Goal: Navigation & Orientation: Find specific page/section

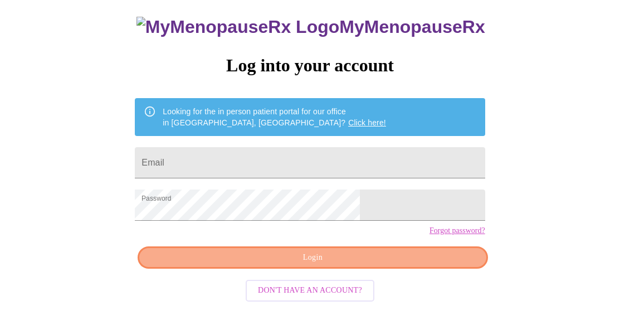
click at [390, 265] on span "Login" at bounding box center [312, 258] width 324 height 14
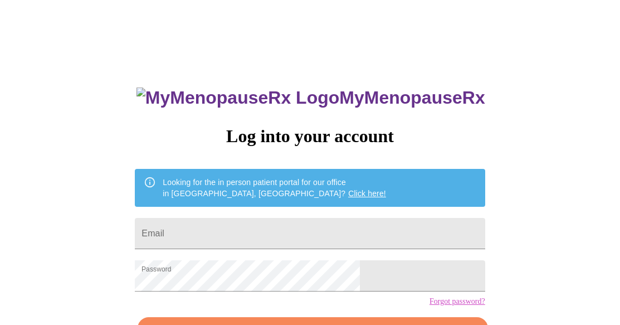
scroll to position [71, 0]
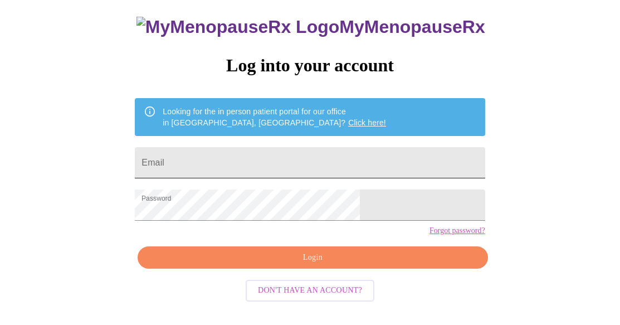
click at [279, 155] on input "Email" at bounding box center [310, 162] width 350 height 31
type input "[EMAIL_ADDRESS][DOMAIN_NAME]"
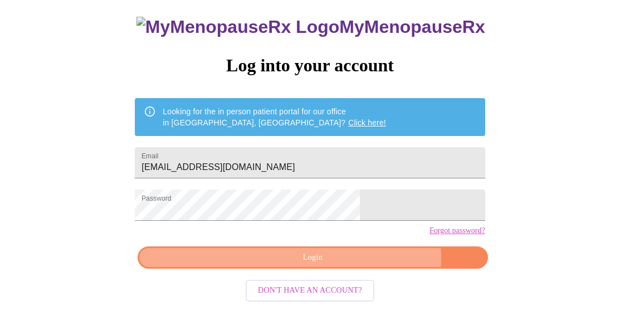
click at [351, 265] on span "Login" at bounding box center [312, 258] width 324 height 14
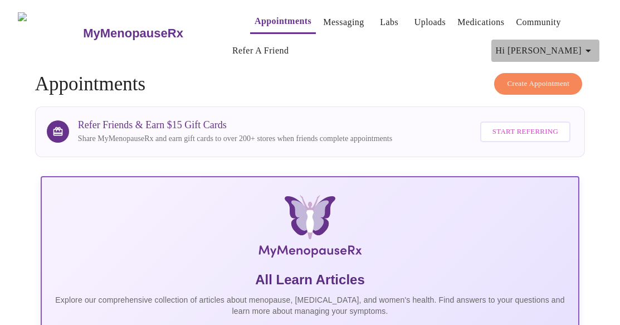
click at [595, 48] on icon "button" at bounding box center [588, 50] width 13 height 13
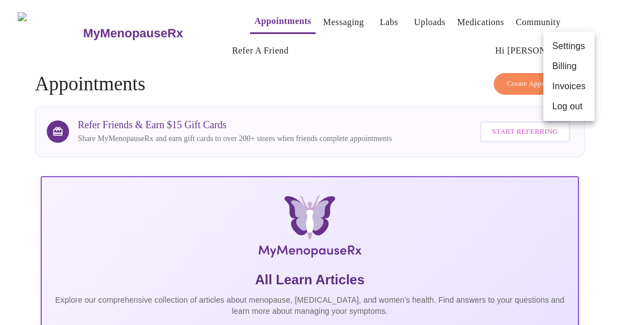
click at [462, 15] on div at bounding box center [314, 162] width 628 height 325
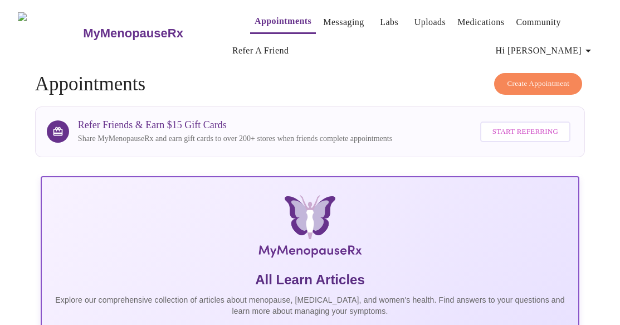
click at [461, 16] on link "Medications" at bounding box center [480, 22] width 47 height 16
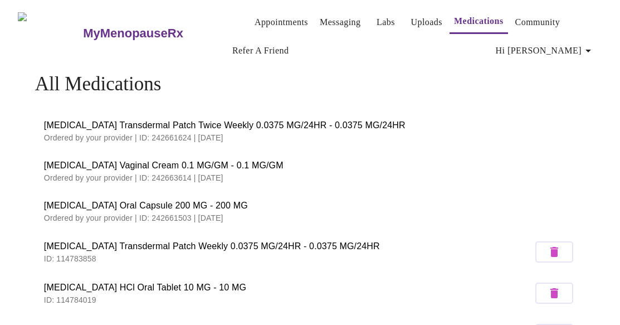
click at [377, 19] on link "Labs" at bounding box center [386, 22] width 18 height 16
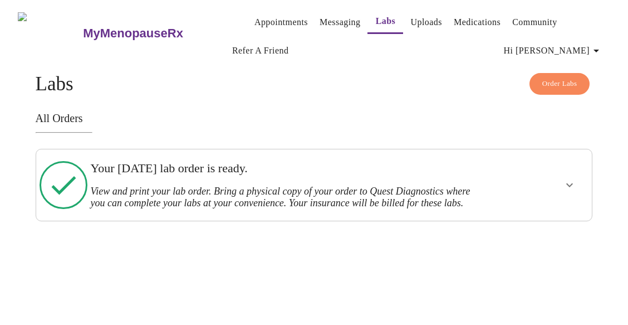
click at [328, 20] on link "Messaging" at bounding box center [340, 22] width 41 height 16
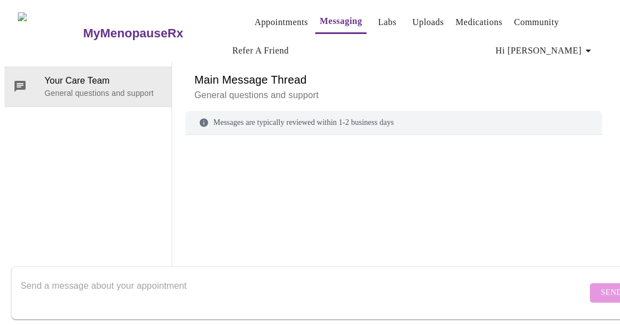
click at [564, 47] on span "Hi [PERSON_NAME]" at bounding box center [545, 51] width 99 height 16
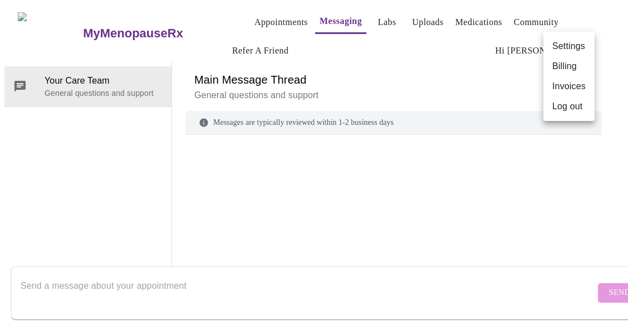
click at [561, 83] on li "Invoices" at bounding box center [569, 86] width 51 height 20
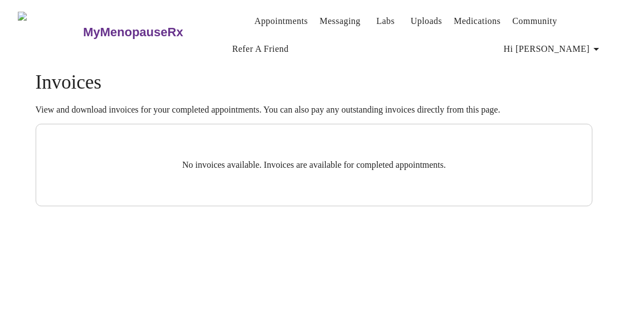
click at [599, 48] on icon "button" at bounding box center [597, 49] width 6 height 3
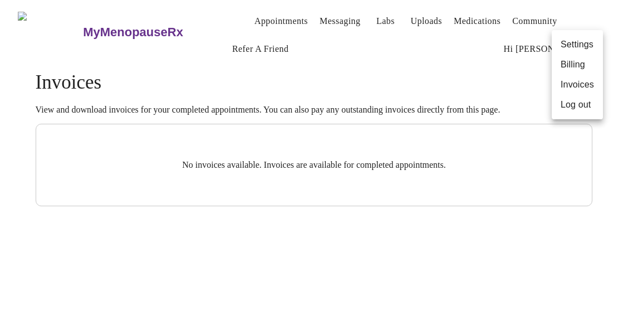
click at [592, 72] on li "Billing" at bounding box center [577, 65] width 51 height 20
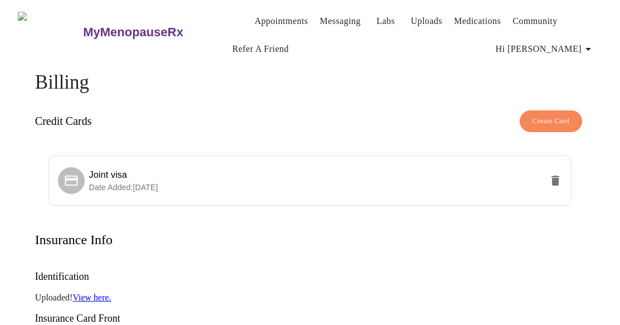
click at [250, 17] on button "Appointments" at bounding box center [281, 21] width 62 height 22
click at [255, 16] on link "Appointments" at bounding box center [281, 21] width 53 height 16
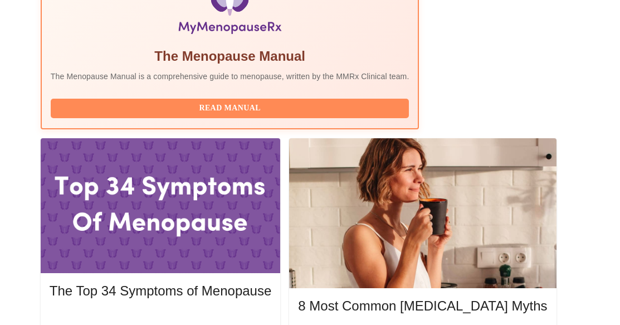
scroll to position [438, 0]
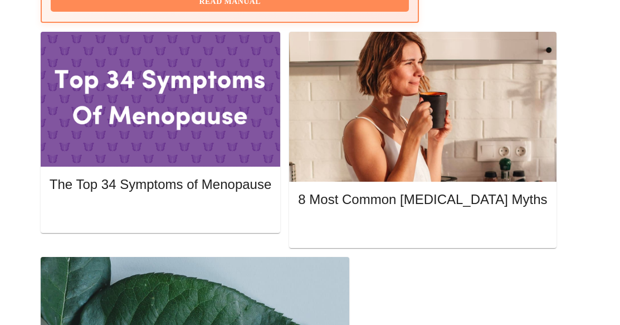
scroll to position [526, 0]
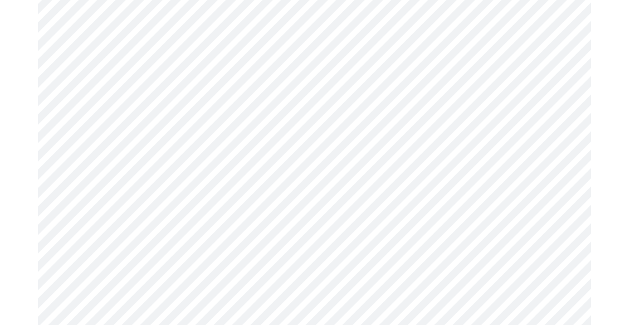
scroll to position [2641, 0]
